Goal: Transaction & Acquisition: Purchase product/service

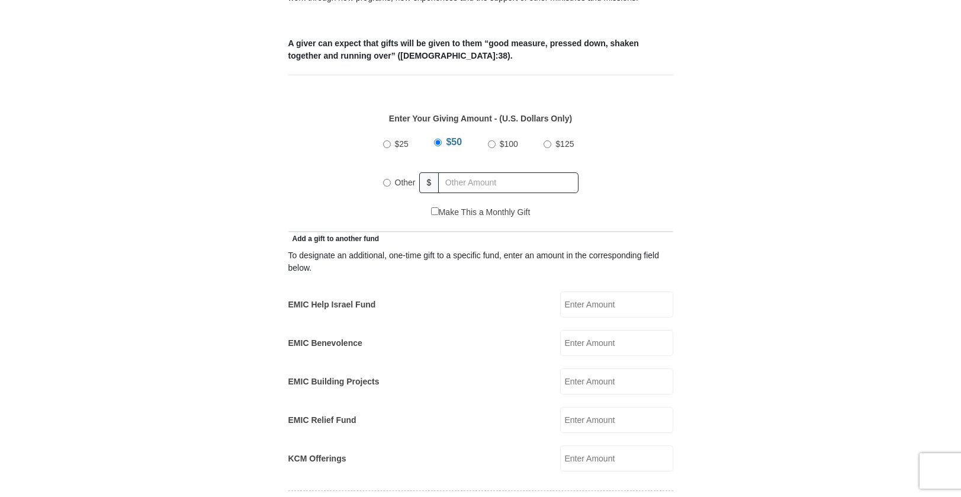
scroll to position [487, 0]
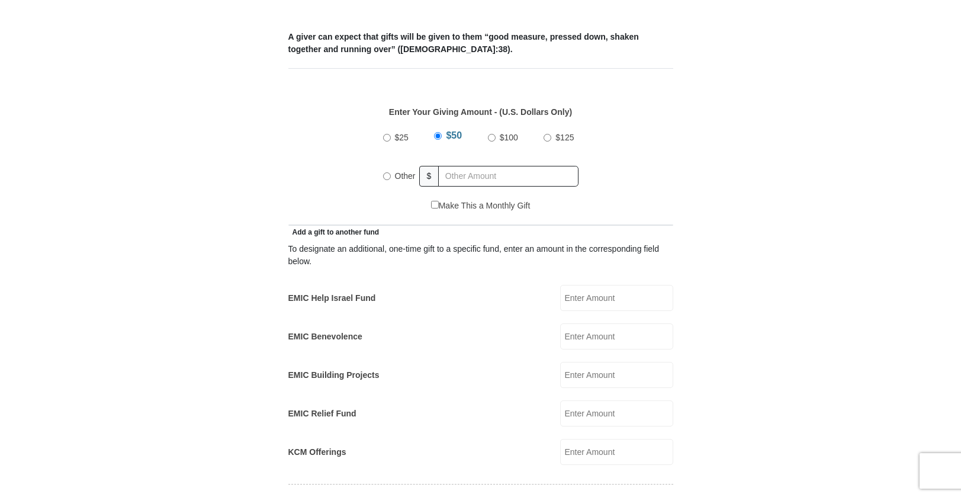
click at [595, 286] on input "EMIC Help Israel Fund" at bounding box center [616, 298] width 113 height 26
type input "25.00"
click at [386, 172] on input "Other" at bounding box center [387, 176] width 8 height 8
radio input "true"
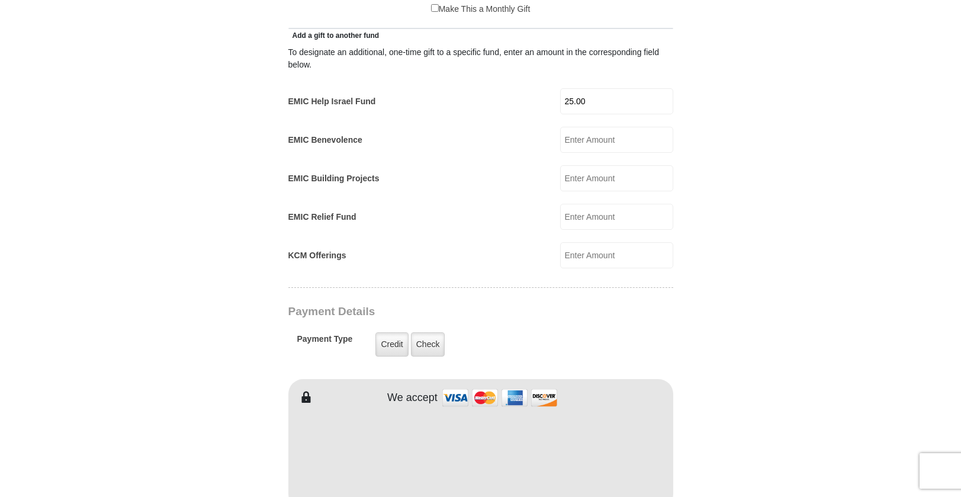
scroll to position [684, 0]
type input "[PERSON_NAME]"
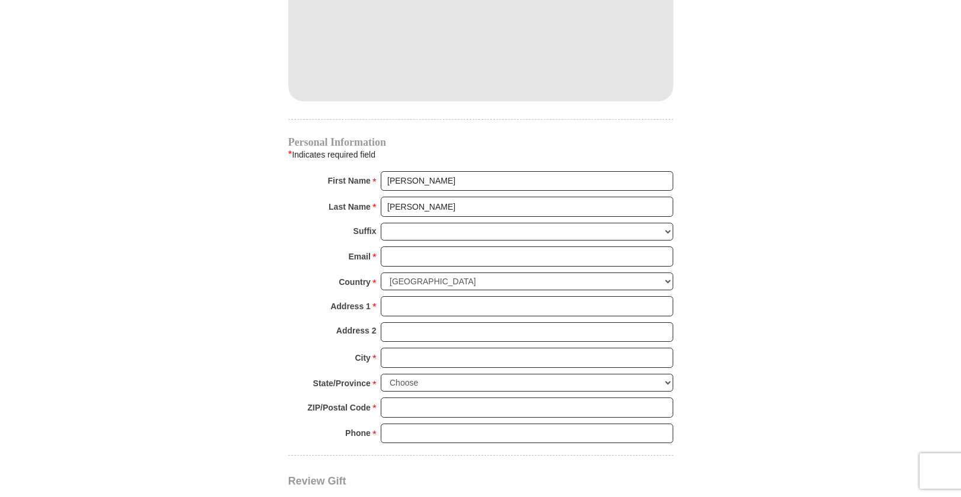
scroll to position [1144, 0]
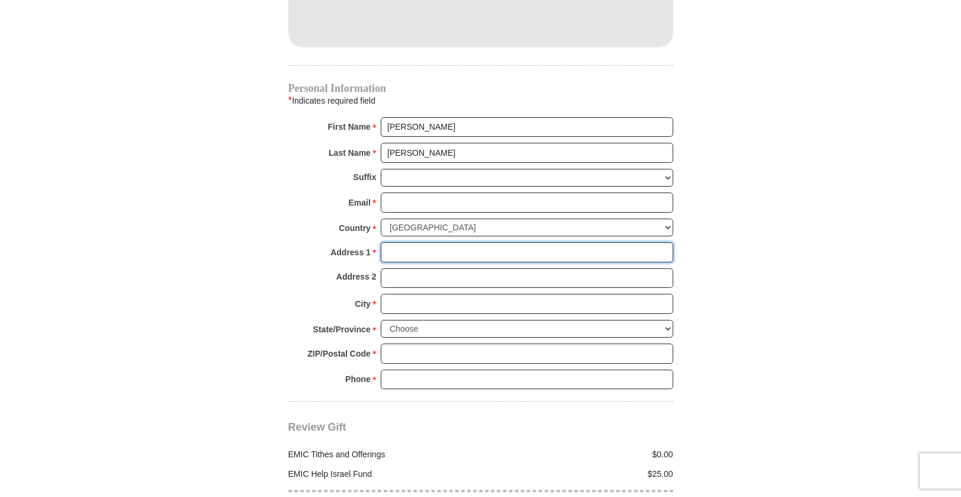
click at [389, 242] on input "Address 1 *" at bounding box center [527, 252] width 292 height 20
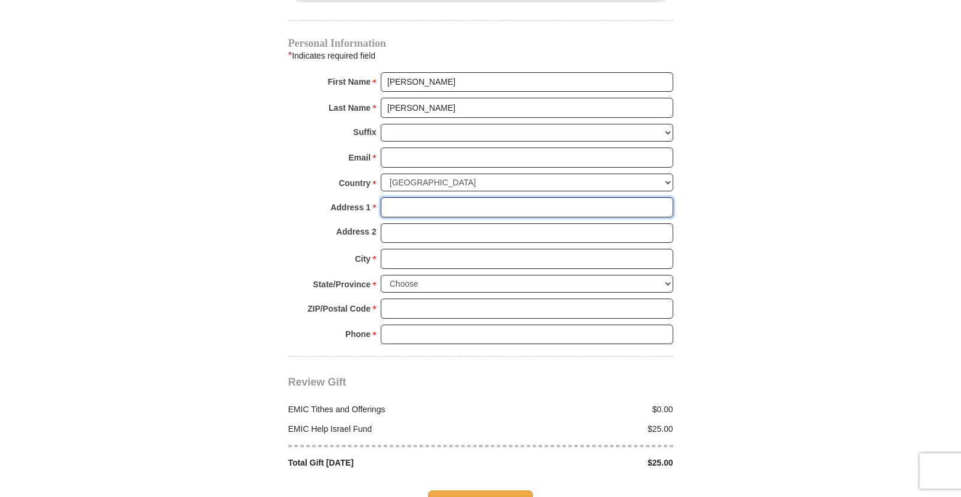
scroll to position [1055, 0]
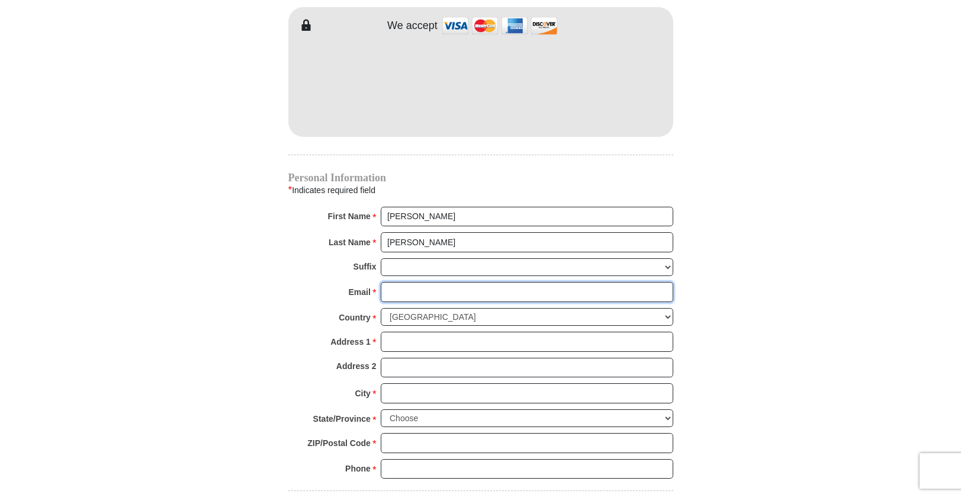
click at [393, 282] on input "Email *" at bounding box center [527, 292] width 292 height 20
type input "[EMAIL_ADDRESS][DOMAIN_NAME]"
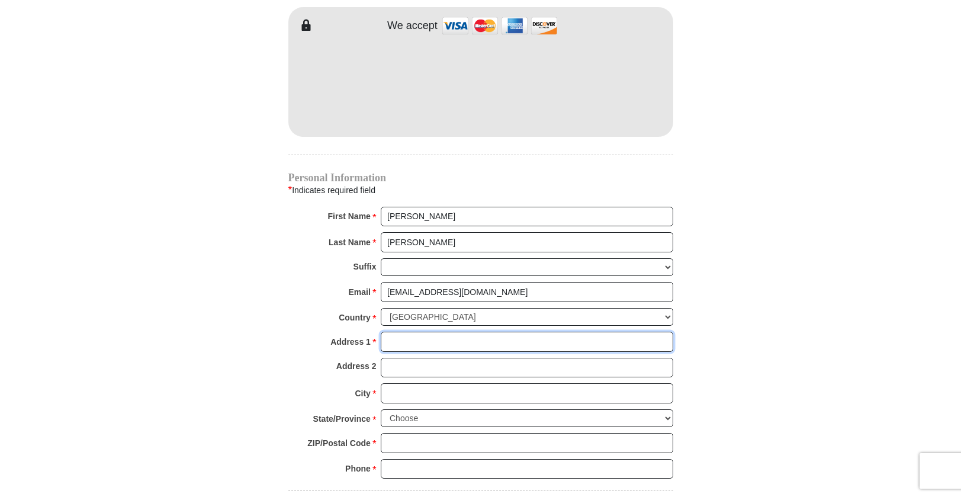
click at [391, 331] on input "Address 1 *" at bounding box center [527, 341] width 292 height 20
type input "[STREET_ADDRESS]"
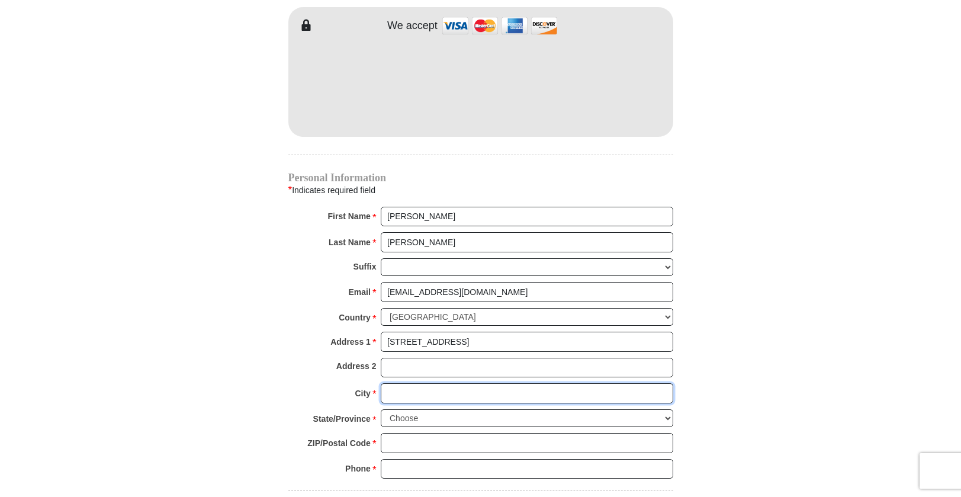
click at [386, 383] on input "City *" at bounding box center [527, 393] width 292 height 20
type input "Covina"
click at [393, 409] on select "Choose [US_STATE] [US_STATE] [US_STATE] [US_STATE] [US_STATE] Armed Forces Amer…" at bounding box center [527, 418] width 292 height 18
select select "CA"
click at [381, 409] on select "Choose [US_STATE] [US_STATE] [US_STATE] [US_STATE] [US_STATE] Armed Forces Amer…" at bounding box center [527, 418] width 292 height 18
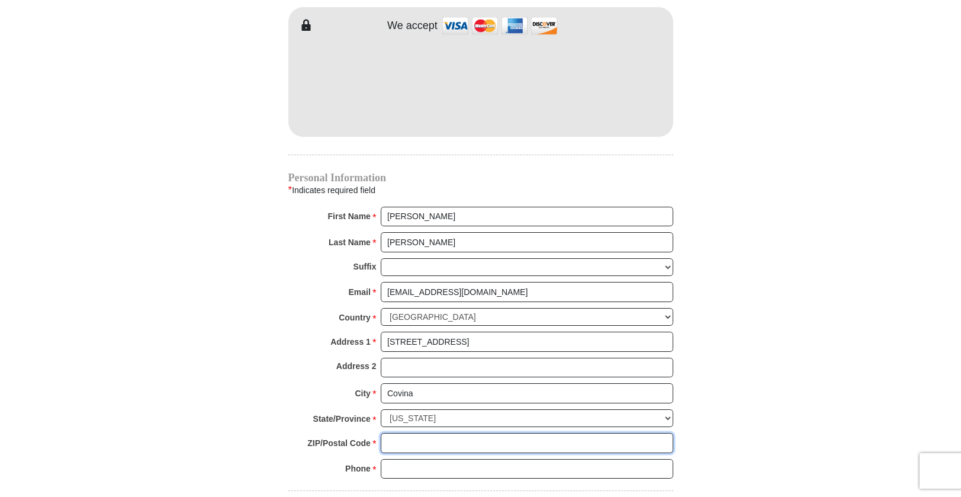
click at [396, 433] on input "ZIP/Postal Code *" at bounding box center [527, 443] width 292 height 20
type input "91722"
click at [391, 460] on input "Phone * *" at bounding box center [527, 469] width 292 height 20
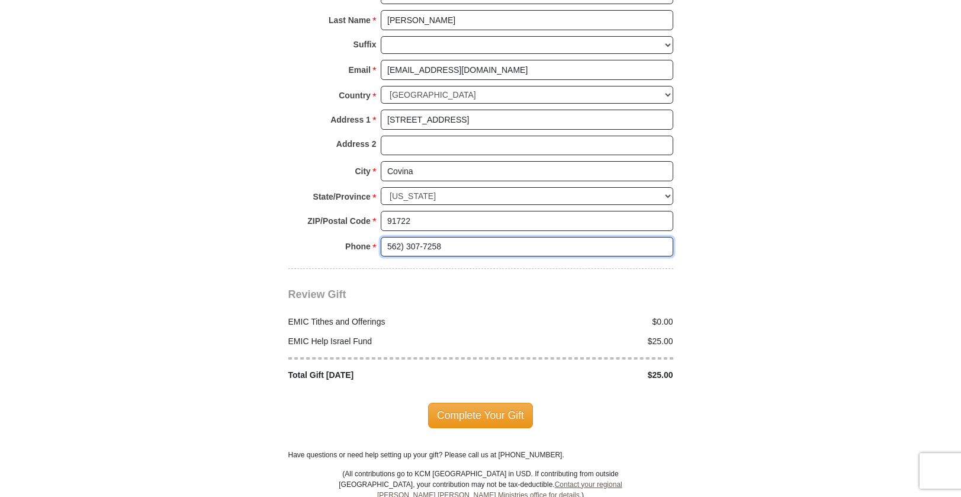
scroll to position [1278, 0]
type input "562) 307-7258"
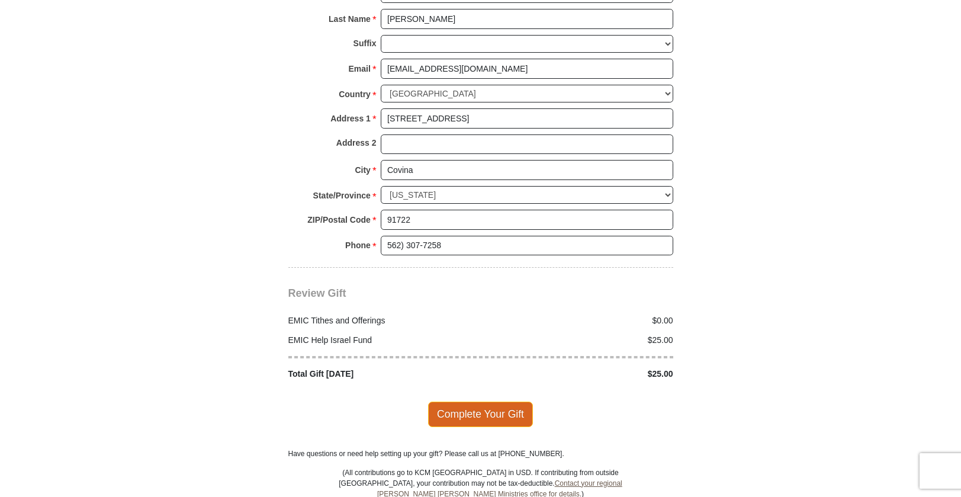
click at [483, 401] on span "Complete Your Gift" at bounding box center [480, 413] width 105 height 25
